Goal: Task Accomplishment & Management: Manage account settings

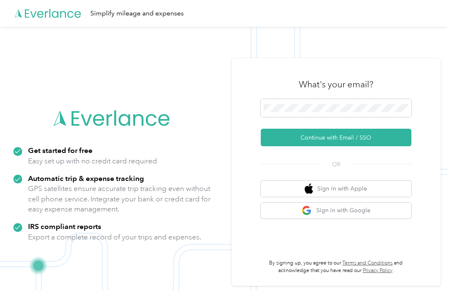
scroll to position [27, 0]
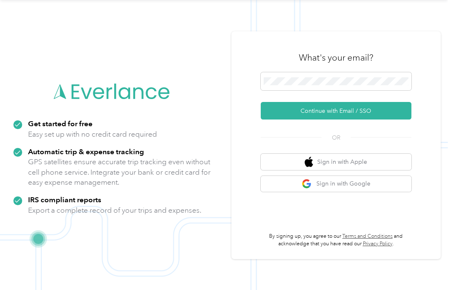
click at [405, 111] on button "Continue with Email / SSO" at bounding box center [336, 111] width 151 height 18
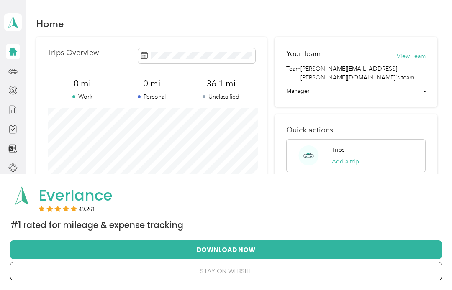
click at [229, 276] on button "stay on website" at bounding box center [225, 272] width 405 height 18
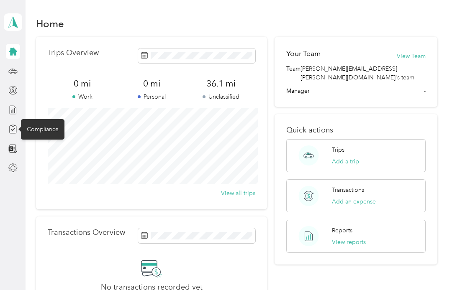
click at [38, 132] on div "Compliance" at bounding box center [42, 129] width 43 height 20
click at [25, 129] on div "Compliance" at bounding box center [42, 129] width 43 height 20
click at [49, 129] on div "Compliance" at bounding box center [42, 129] width 43 height 20
click at [43, 128] on div "Compliance" at bounding box center [42, 129] width 43 height 20
click at [17, 50] on icon at bounding box center [12, 51] width 9 height 9
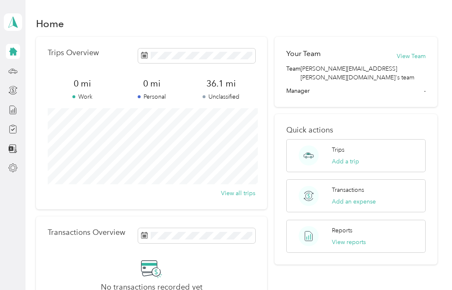
click at [18, 21] on icon at bounding box center [13, 22] width 13 height 12
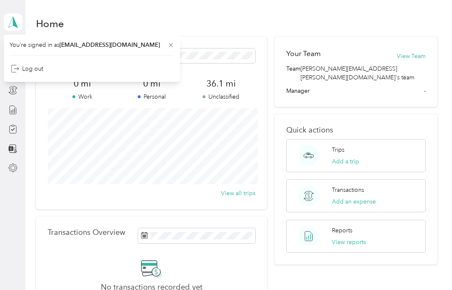
click at [5, 221] on aside "[PERSON_NAME] Personal dashboard" at bounding box center [13, 145] width 26 height 290
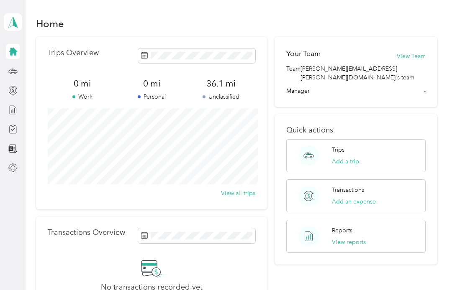
click at [348, 197] on button "Add an expense" at bounding box center [354, 201] width 44 height 9
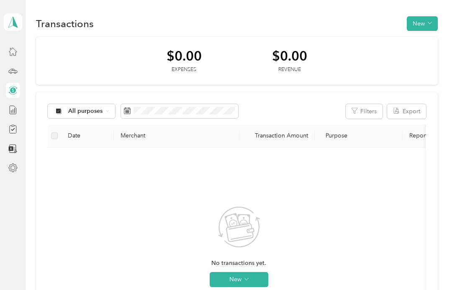
click at [10, 59] on div at bounding box center [13, 51] width 14 height 15
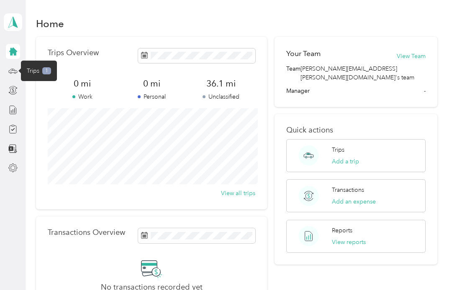
click at [37, 73] on span "Trips" at bounding box center [33, 71] width 13 height 9
click at [16, 72] on icon at bounding box center [12, 71] width 9 height 9
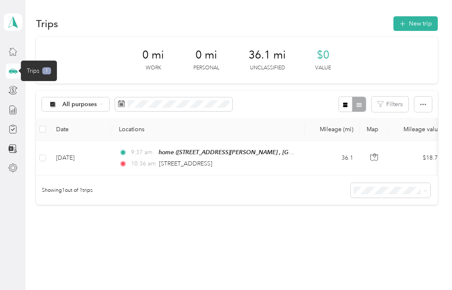
click at [77, 110] on div "All purposes" at bounding box center [76, 104] width 68 height 14
click at [99, 146] on span "Option Care Health" at bounding box center [89, 148] width 54 height 9
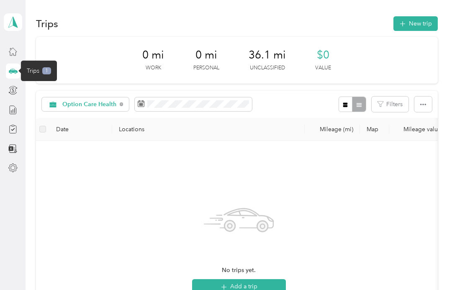
click at [105, 102] on span "Option Care Health" at bounding box center [89, 105] width 54 height 6
click at [88, 119] on span "All purposes" at bounding box center [94, 119] width 64 height 9
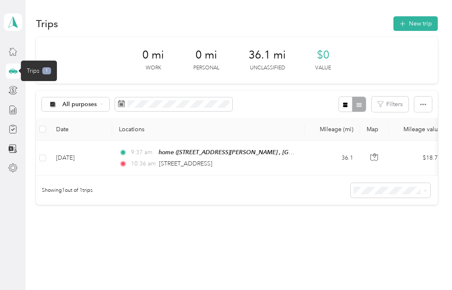
click at [19, 124] on div at bounding box center [13, 129] width 14 height 15
